Goal: Task Accomplishment & Management: Use online tool/utility

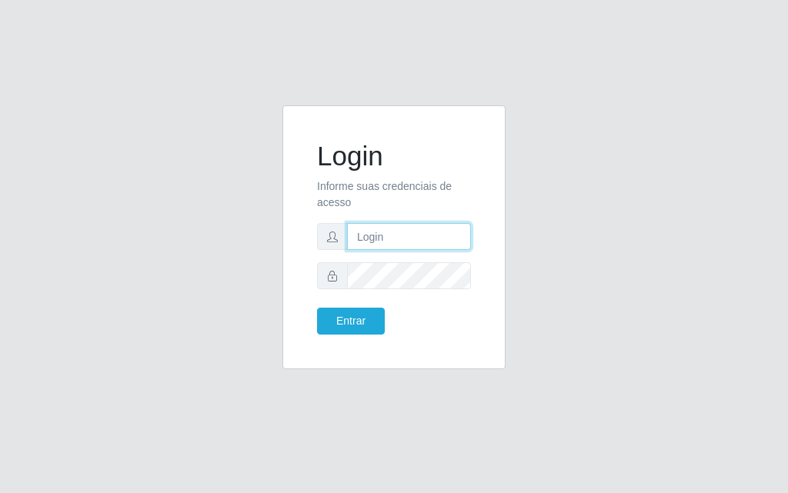
drag, startPoint x: 0, startPoint y: 0, endPoint x: 401, endPoint y: 246, distance: 470.5
click at [401, 246] on input "text" at bounding box center [409, 236] width 124 height 27
type input "[PERSON_NAME]"
click at [367, 252] on form "Login Informe suas credenciais de acesso [PERSON_NAME] Entrar" at bounding box center [394, 237] width 154 height 195
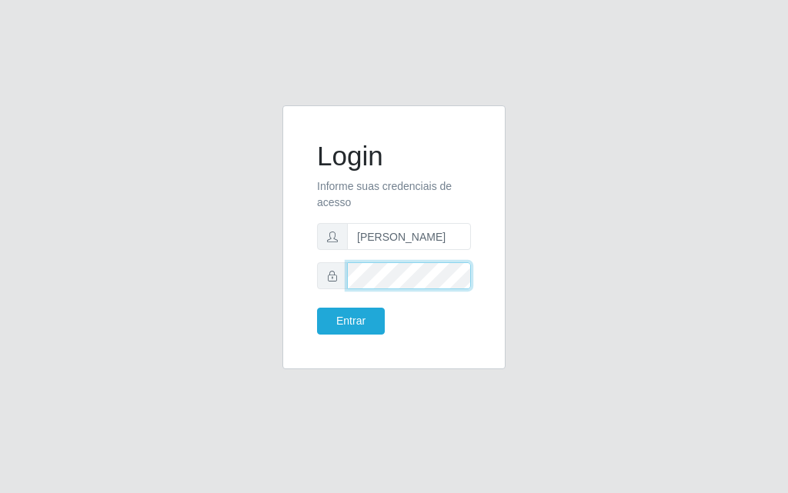
click at [317, 308] on button "Entrar" at bounding box center [351, 321] width 68 height 27
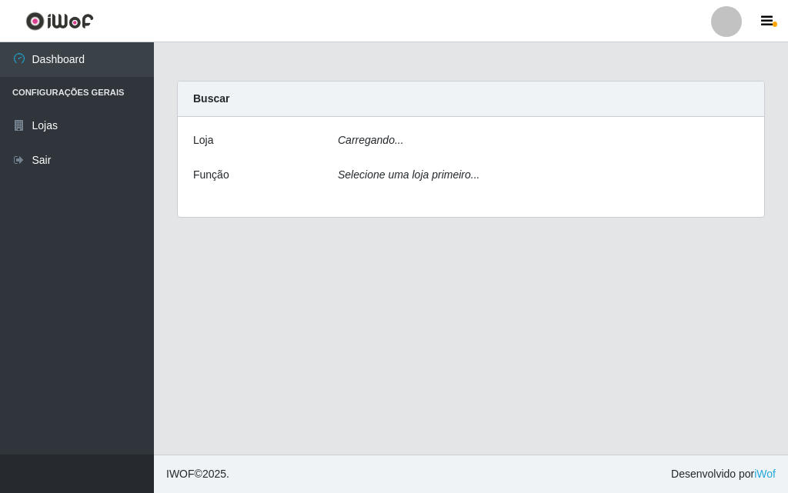
click at [347, 325] on main "Carregando... Buscar [PERSON_NAME]... Função Selecione uma loja primeiro..." at bounding box center [471, 248] width 634 height 412
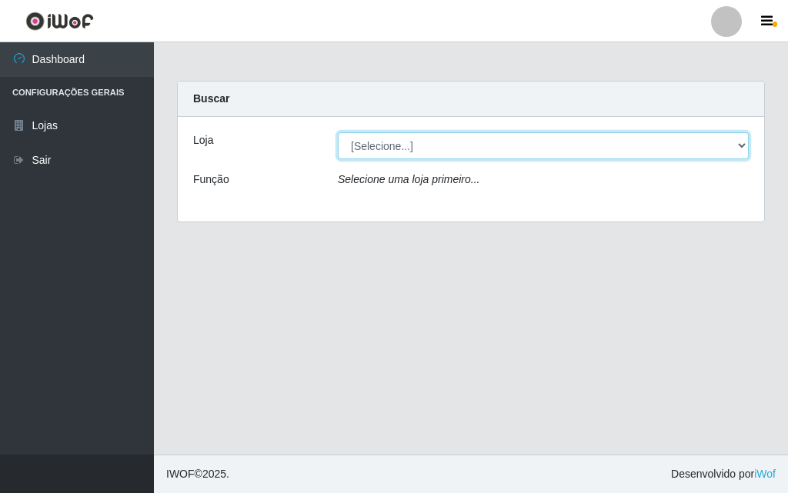
click at [432, 146] on select "[Selecione...] Divino Fogão - [GEOGRAPHIC_DATA]" at bounding box center [543, 145] width 411 height 27
select select "499"
click at [338, 132] on select "[Selecione...] Divino Fogão - [GEOGRAPHIC_DATA]" at bounding box center [543, 145] width 411 height 27
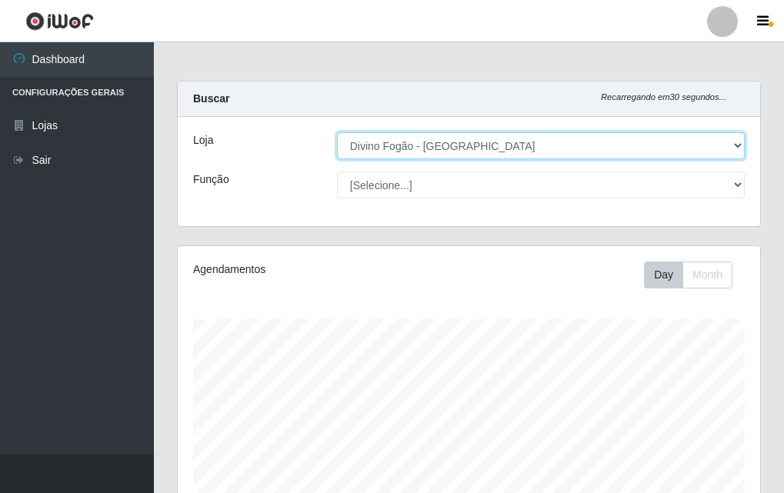
scroll to position [319, 583]
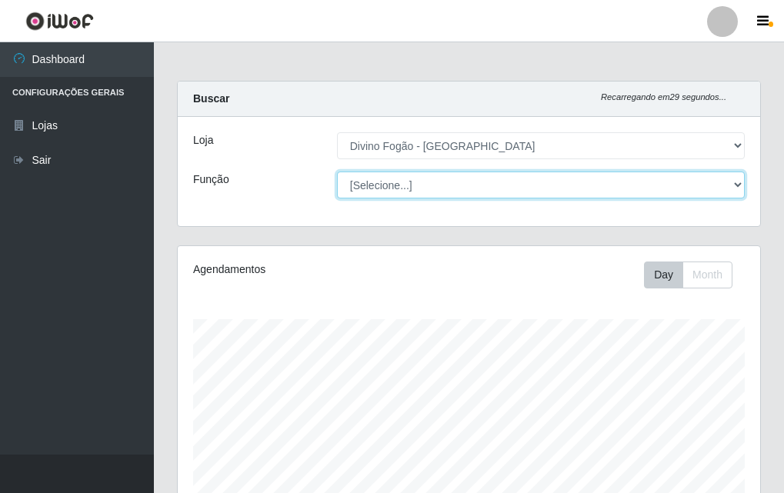
click at [434, 186] on select "[Selecione...] ASG ASG + ASG ++ Auxiliar de Cozinha Auxiliar de Cozinha + Auxil…" at bounding box center [541, 185] width 408 height 27
select select "17"
click at [337, 172] on select "[Selecione...] ASG ASG + ASG ++ Auxiliar de Cozinha Auxiliar de Cozinha + Auxil…" at bounding box center [541, 185] width 408 height 27
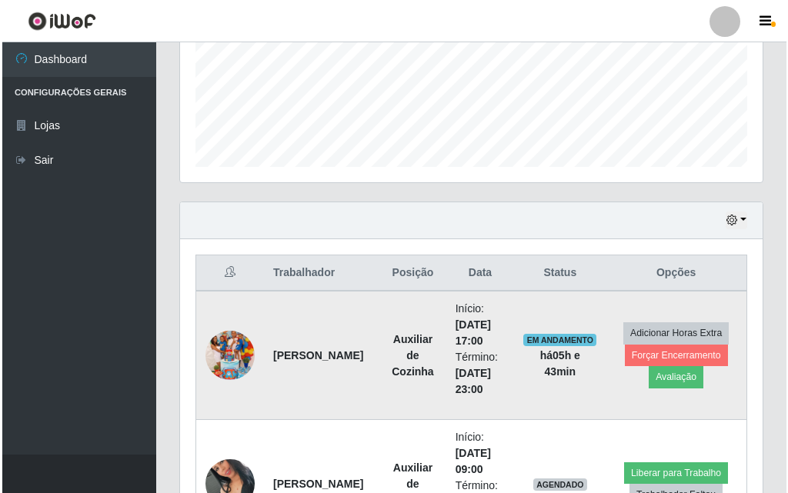
scroll to position [537, 0]
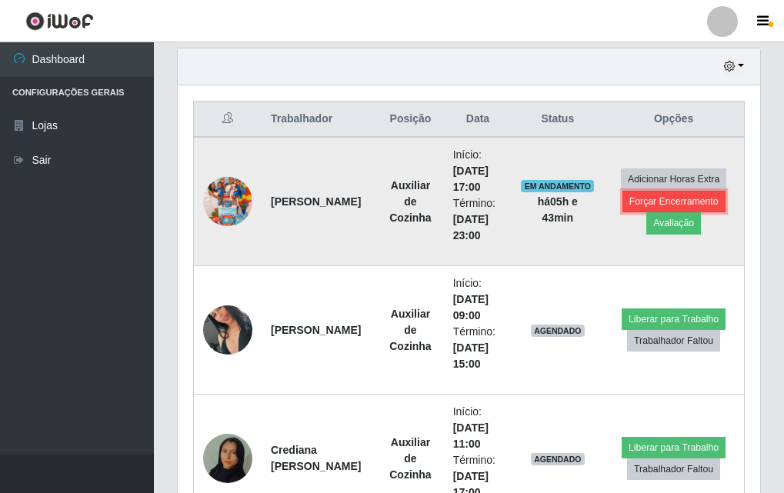
click at [683, 197] on button "Forçar Encerramento" at bounding box center [674, 202] width 103 height 22
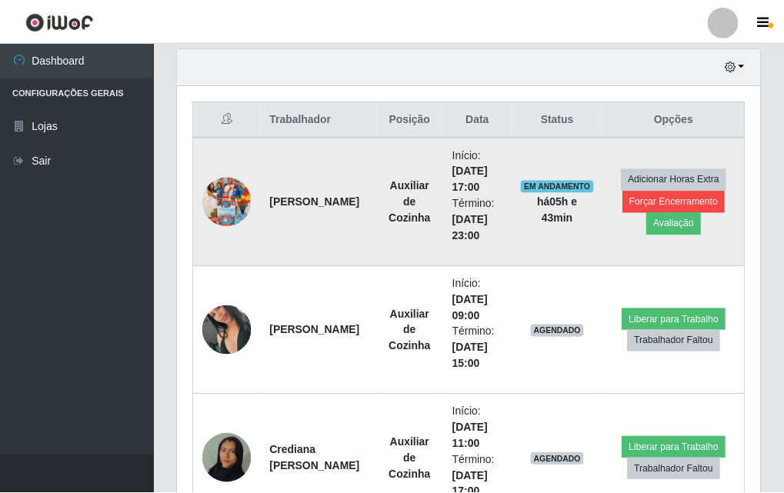
scroll to position [319, 575]
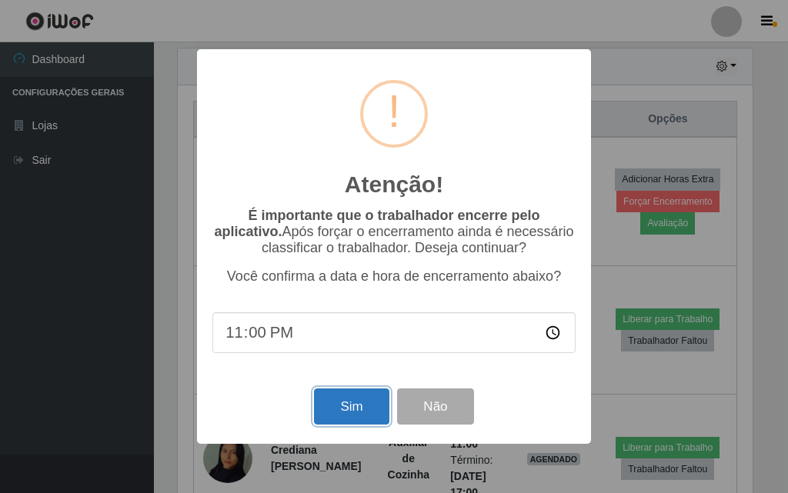
click at [357, 402] on button "Sim" at bounding box center [351, 407] width 75 height 36
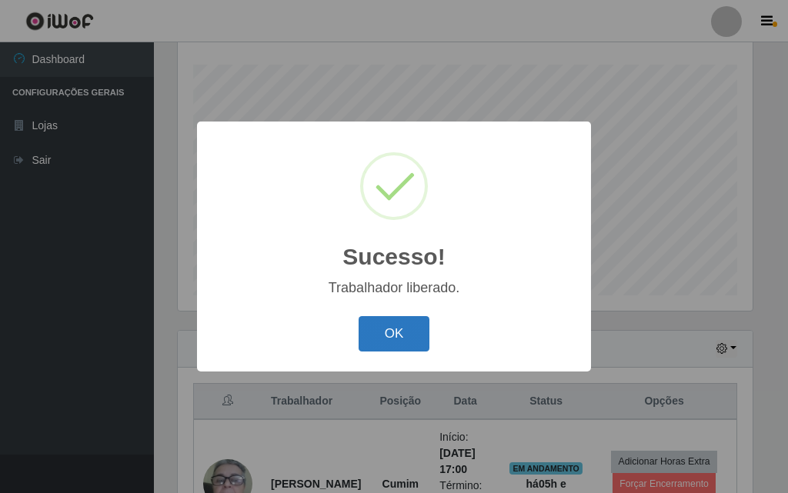
click at [381, 341] on button "OK" at bounding box center [395, 334] width 72 height 36
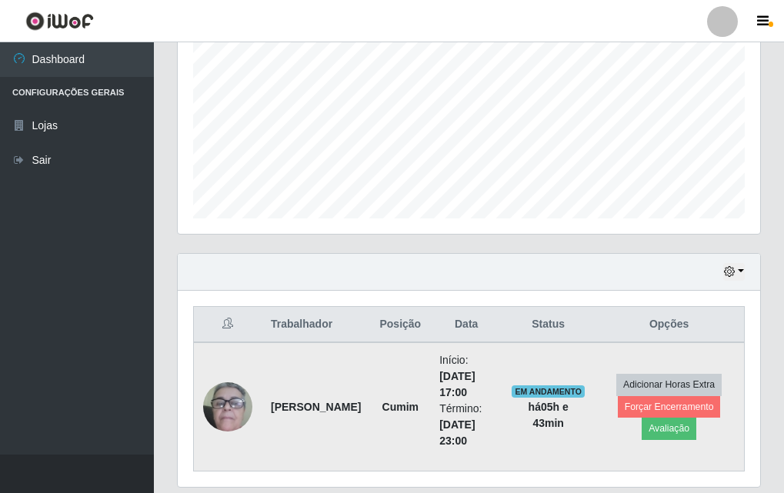
scroll to position [383, 0]
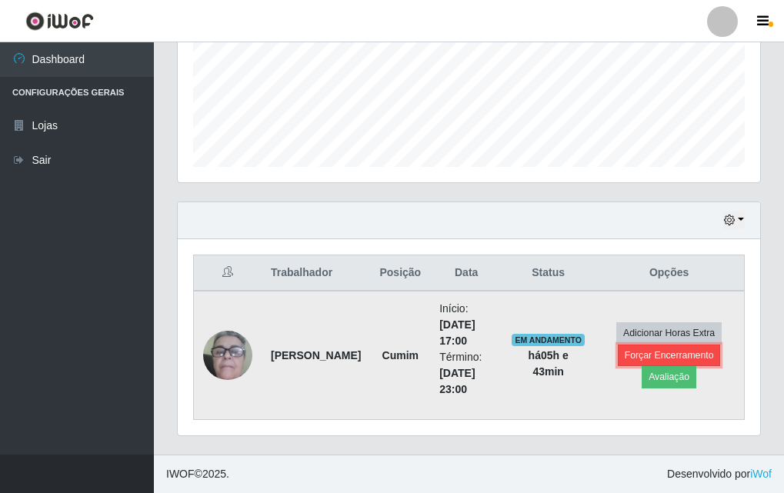
click at [661, 359] on button "Forçar Encerramento" at bounding box center [669, 356] width 103 height 22
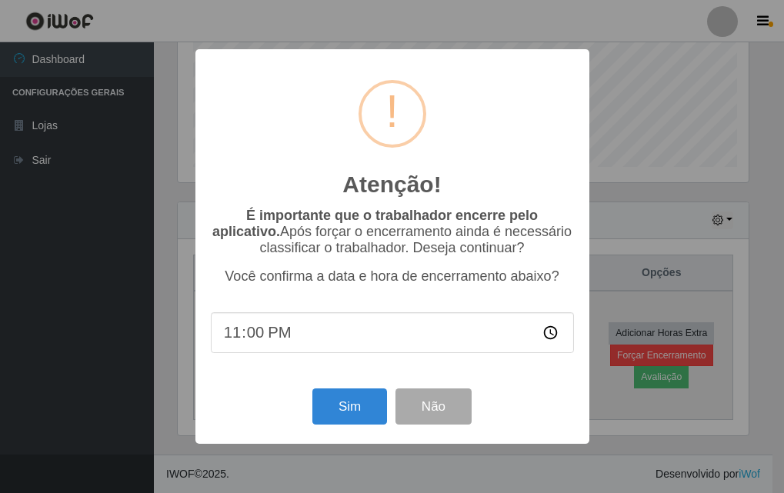
scroll to position [319, 575]
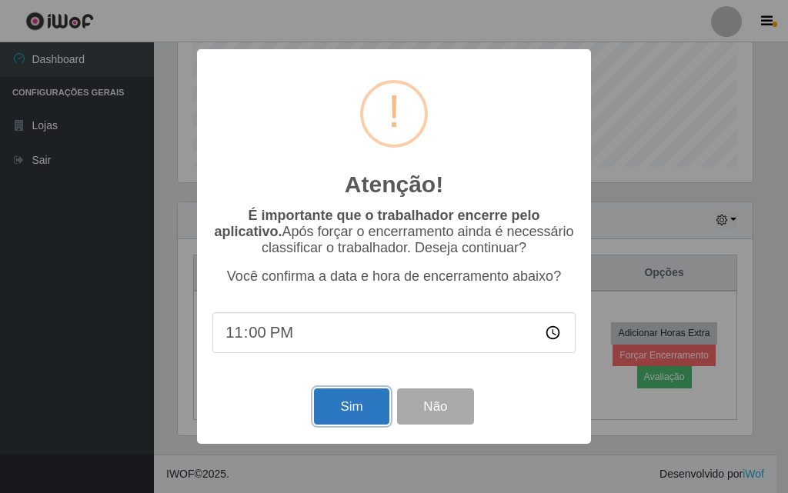
click at [342, 412] on button "Sim" at bounding box center [351, 407] width 75 height 36
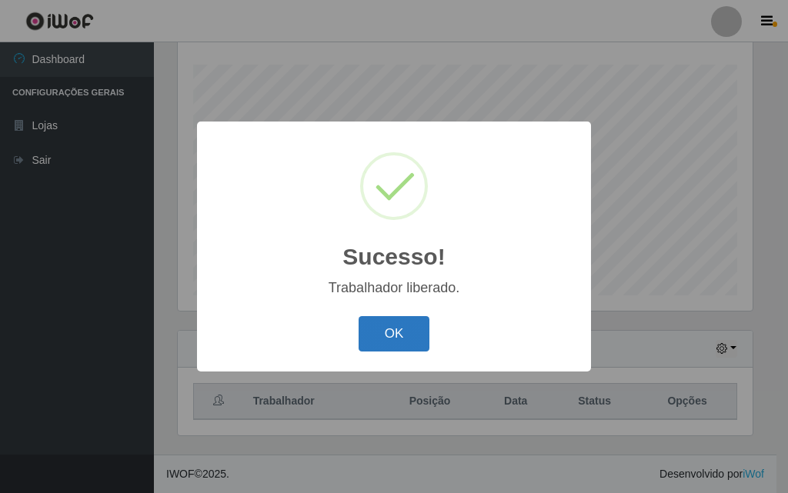
click at [406, 324] on button "OK" at bounding box center [395, 334] width 72 height 36
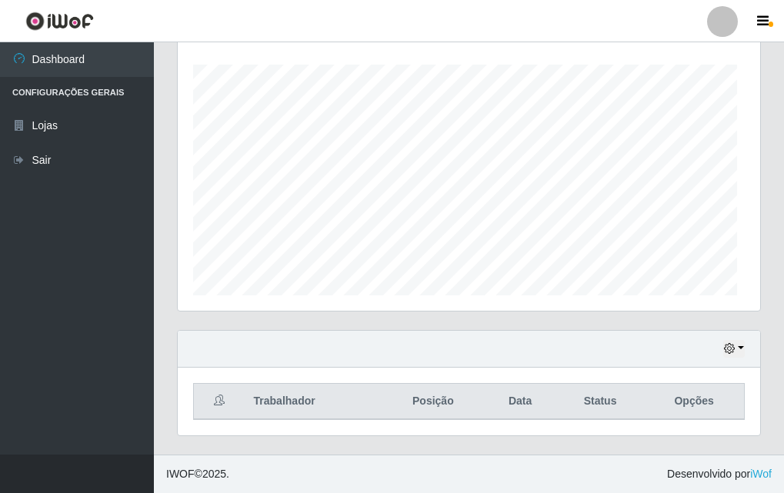
scroll to position [319, 583]
